Goal: Transaction & Acquisition: Subscribe to service/newsletter

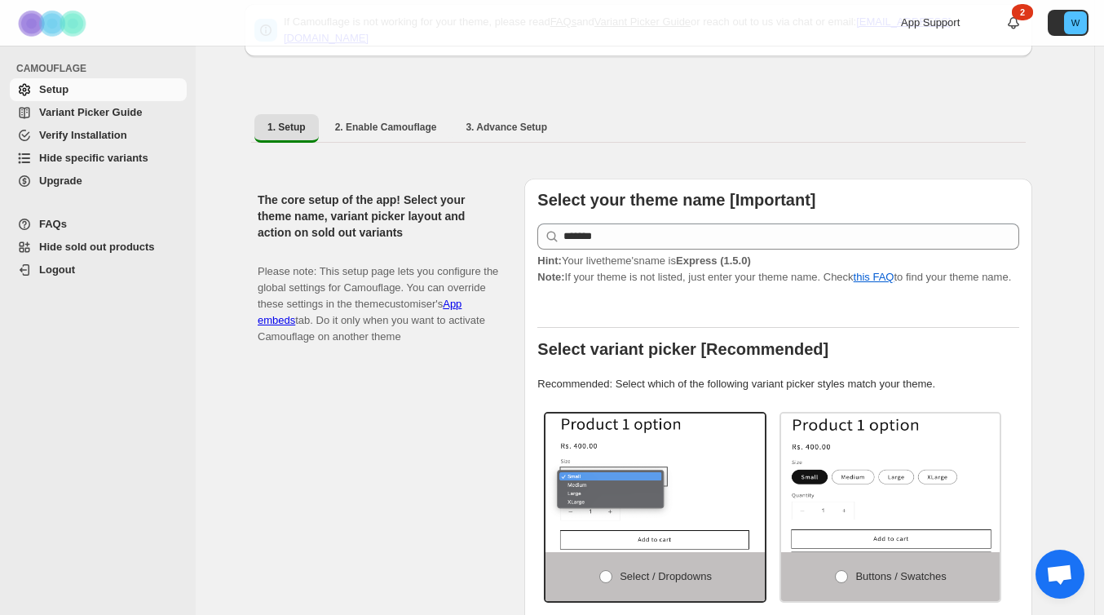
scroll to position [67, 0]
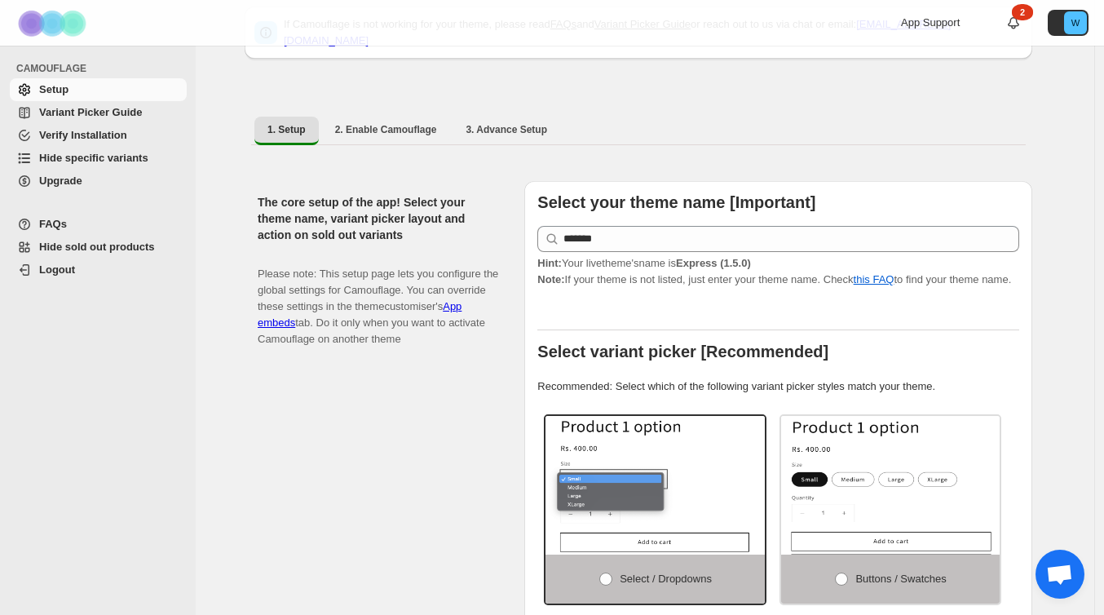
click at [46, 161] on span "Hide specific variants" at bounding box center [93, 158] width 109 height 12
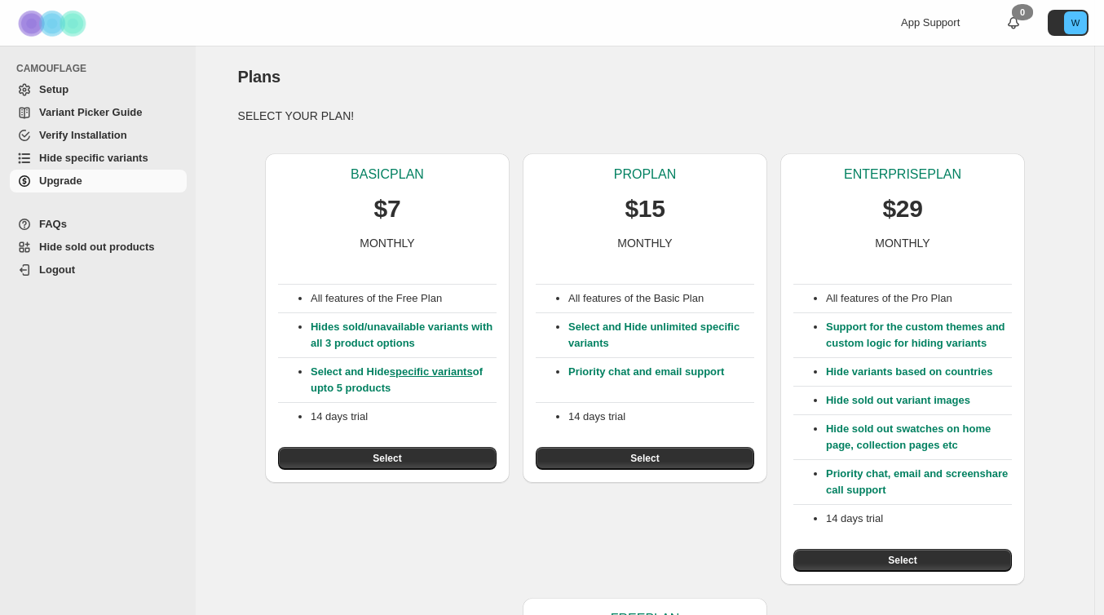
scroll to position [35, 0]
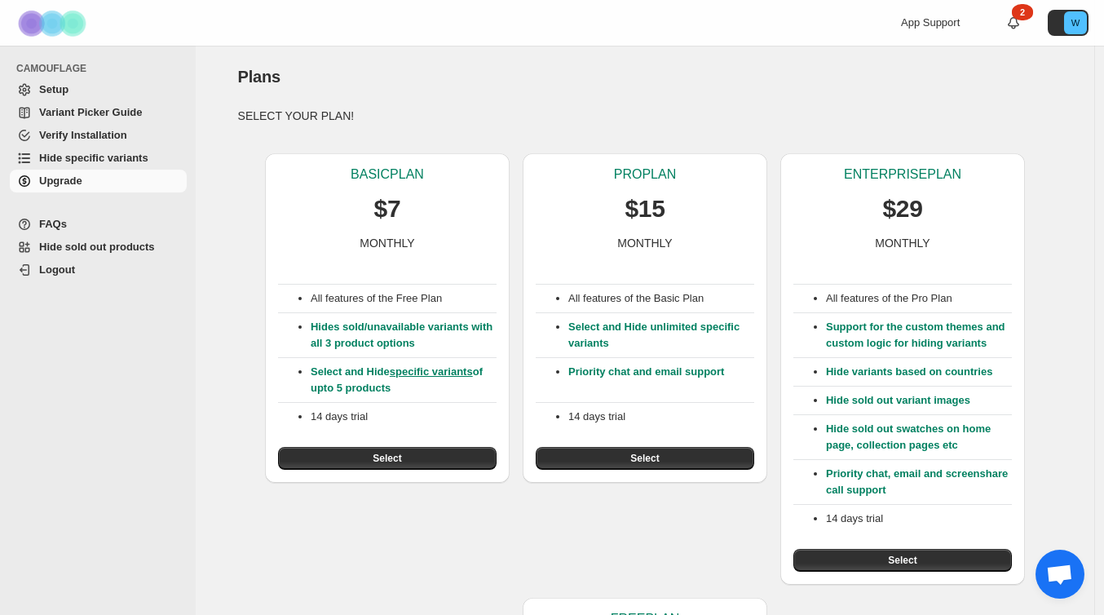
click at [1018, 11] on div "App Support 2 W" at bounding box center [998, 23] width 194 height 46
click at [1019, 28] on icon at bounding box center [1013, 23] width 16 height 16
